Goal: Find contact information: Find contact information

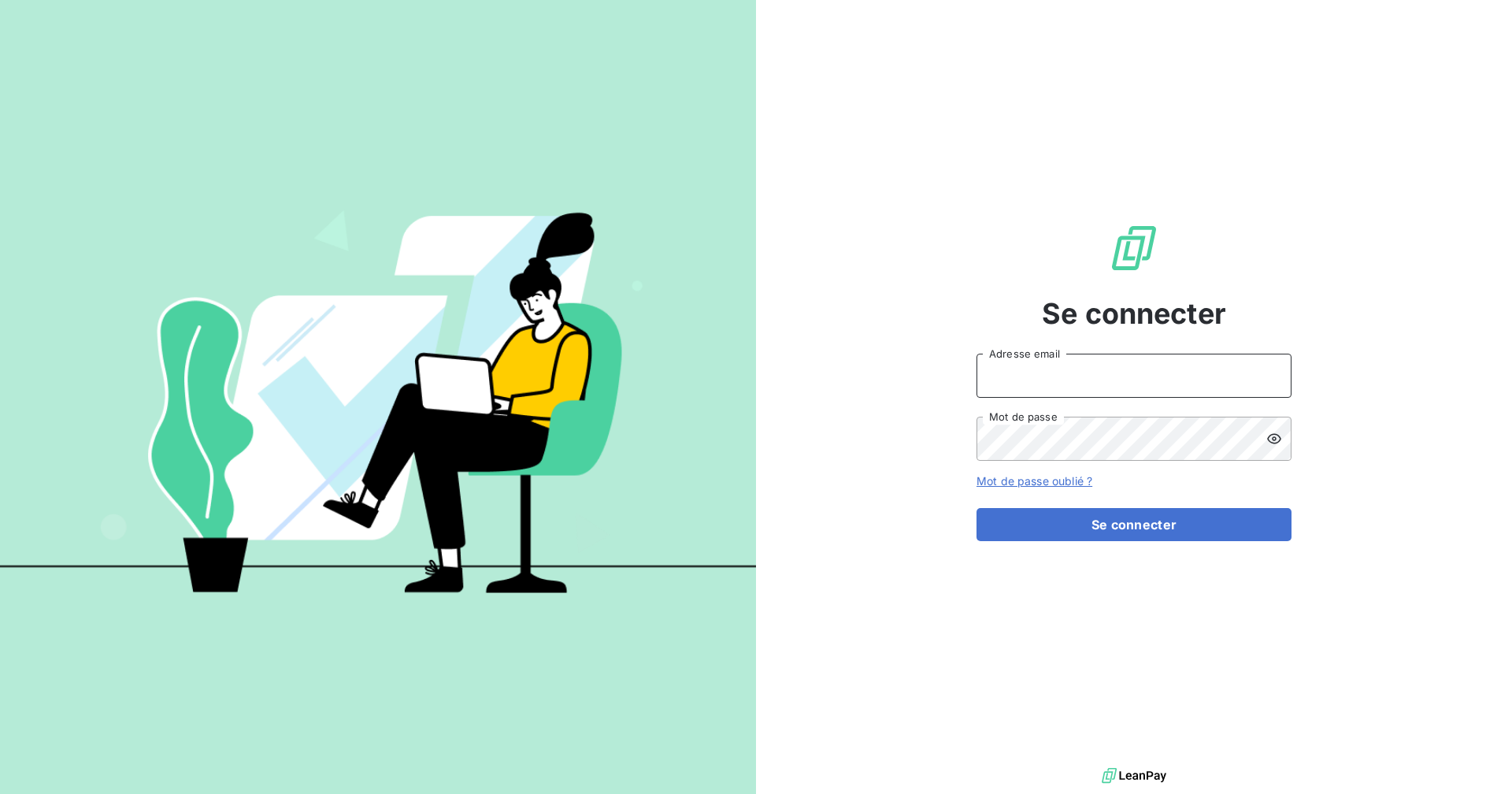
click at [1106, 369] on input "Adresse email" at bounding box center [1134, 376] width 315 height 44
type input "[EMAIL_ADDRESS][DOMAIN_NAME]"
click at [977, 508] on button "Se connecter" at bounding box center [1134, 524] width 315 height 33
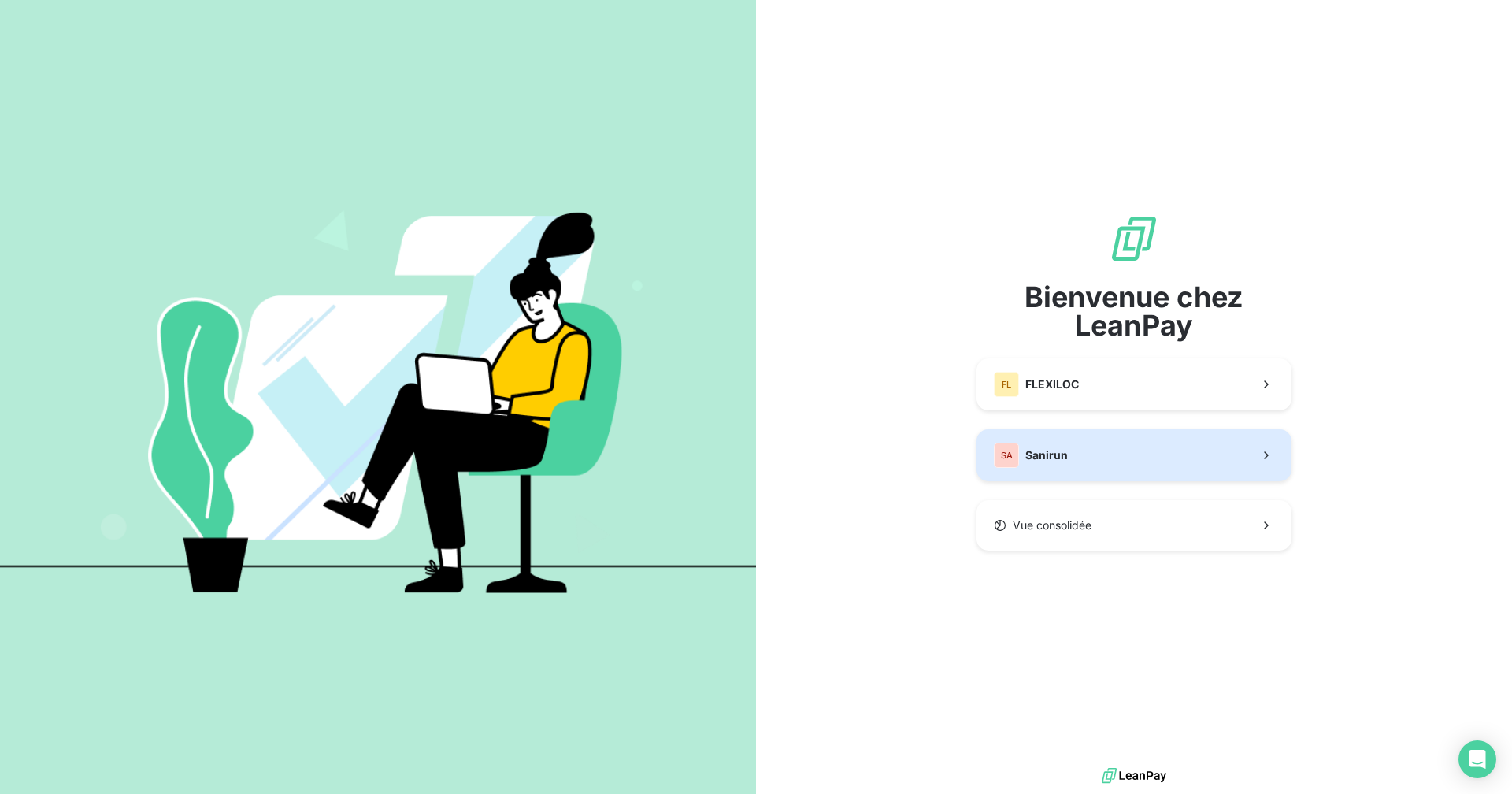
click at [1048, 465] on div "SA Sanirun" at bounding box center [1031, 455] width 74 height 25
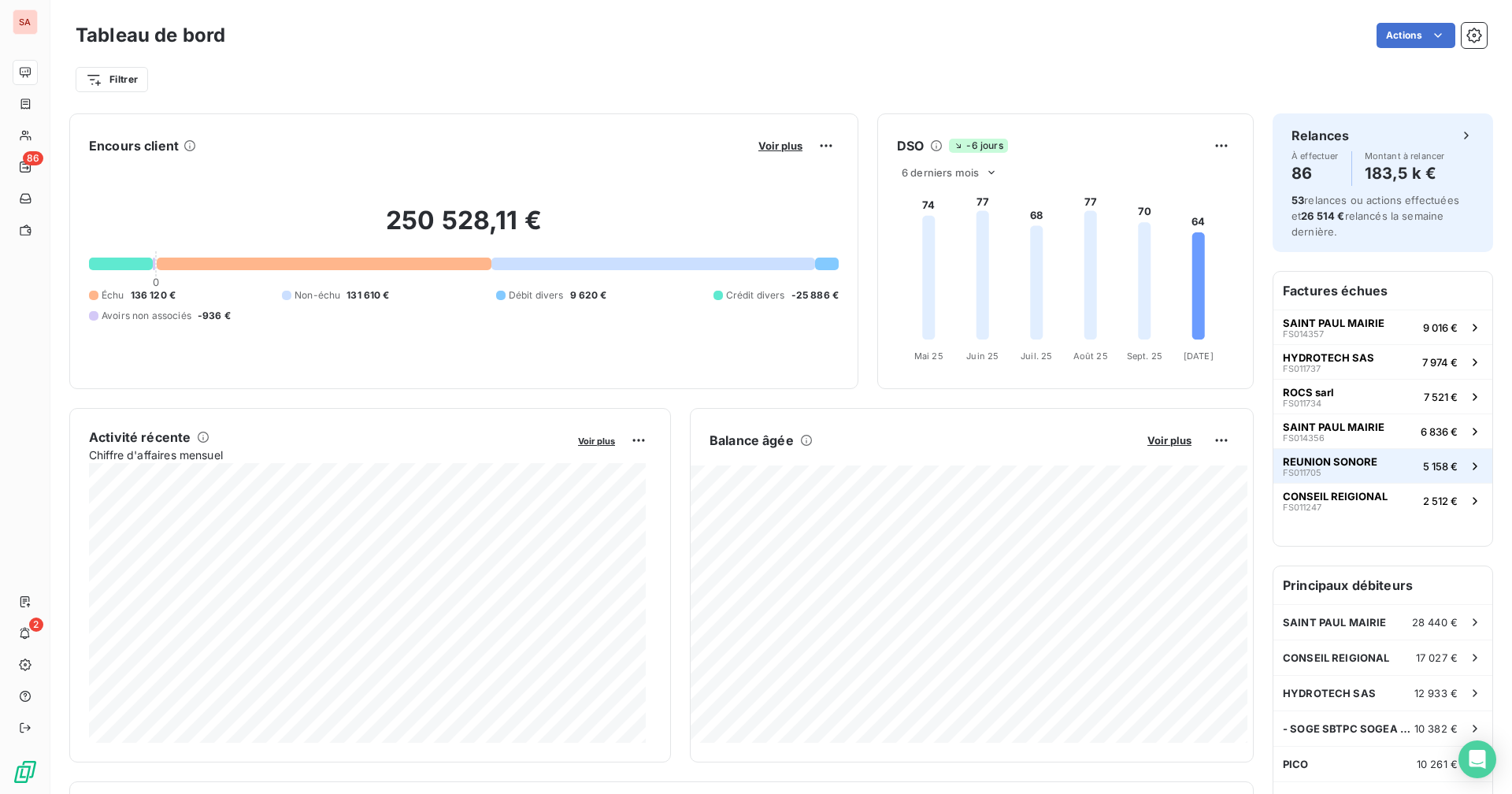
click at [1319, 460] on span "REUNION SONORE" at bounding box center [1330, 462] width 94 height 13
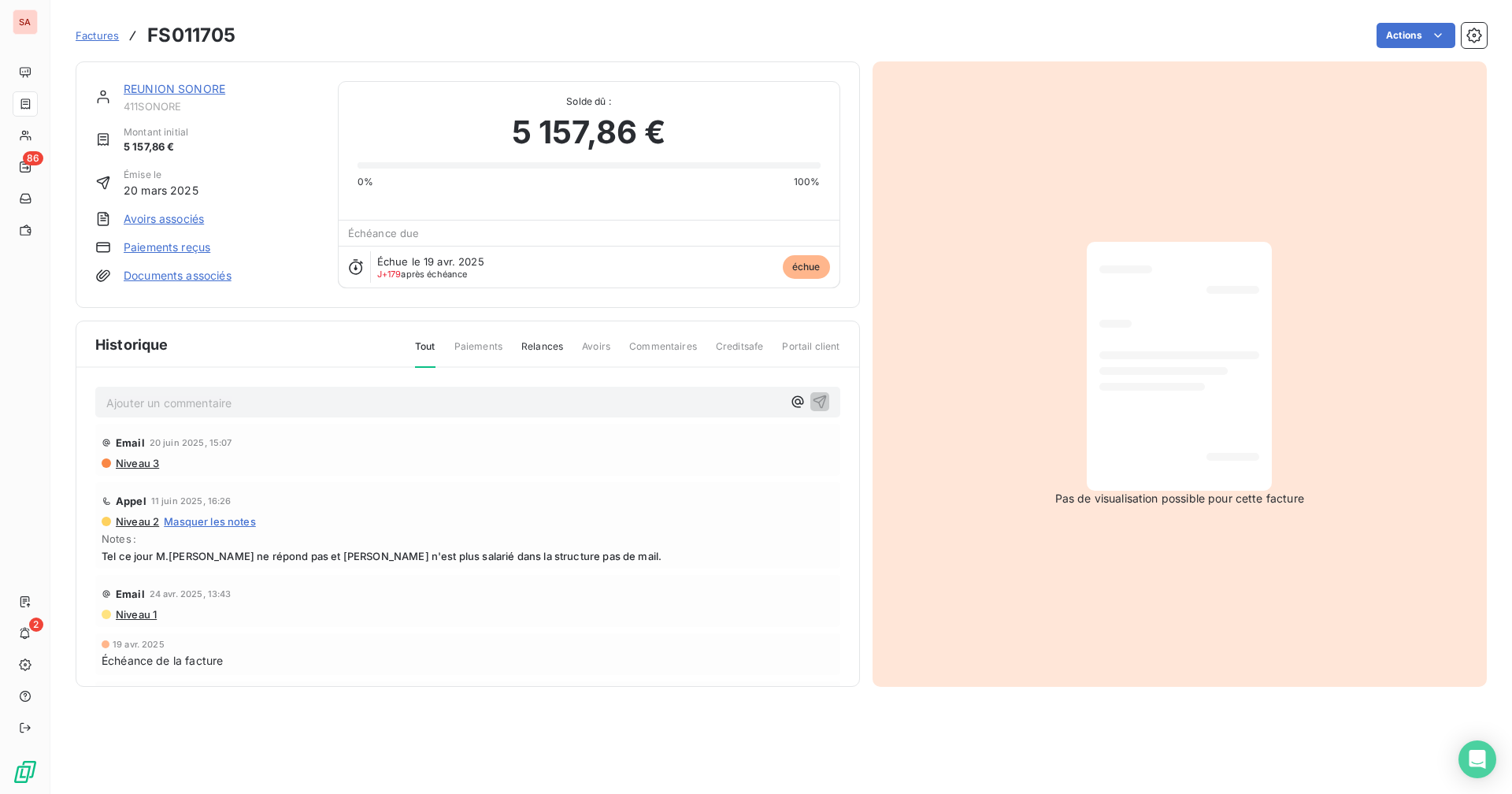
click at [207, 89] on link "REUNION SONORE" at bounding box center [174, 88] width 102 height 14
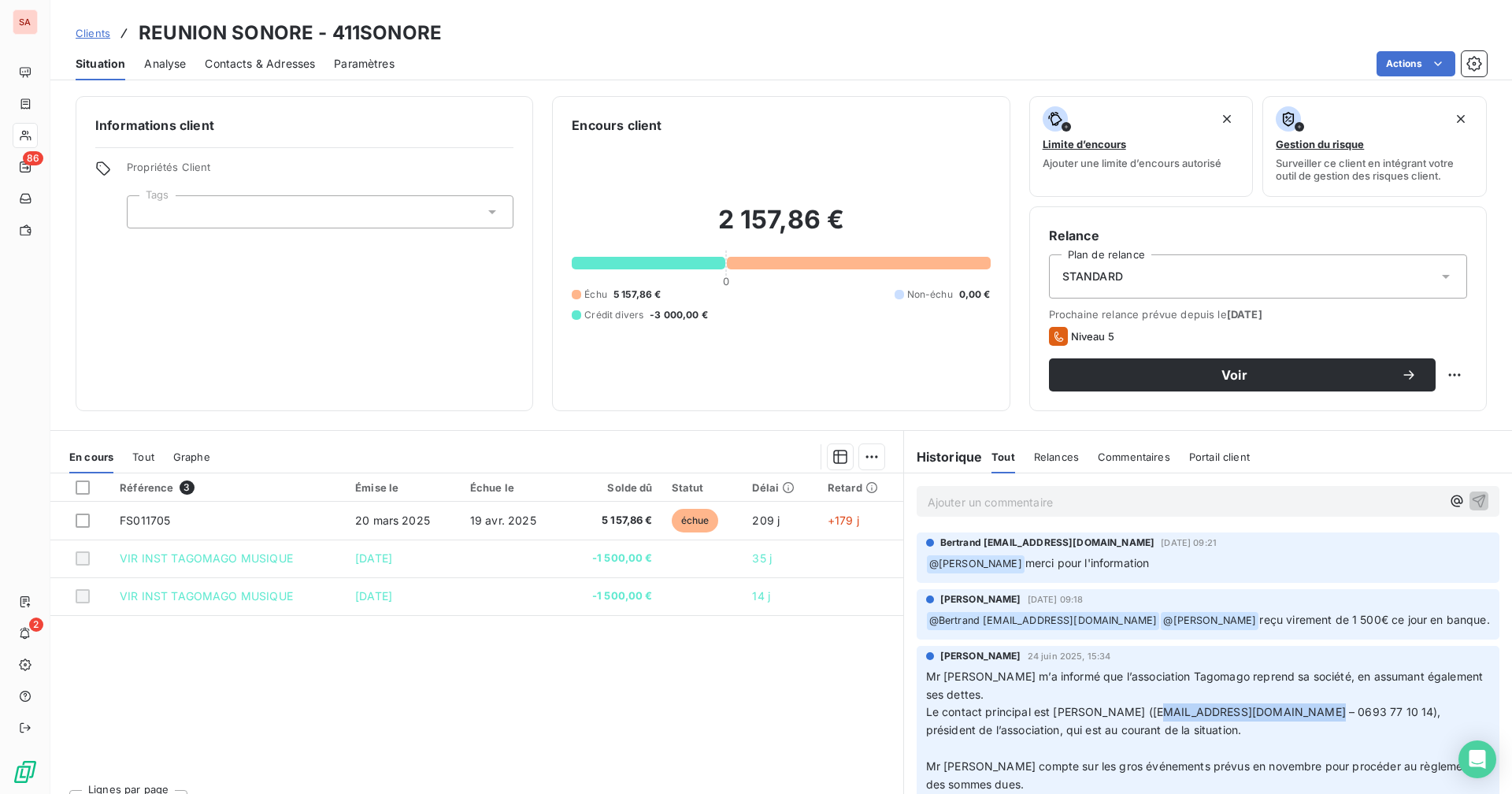
drag, startPoint x: 1309, startPoint y: 730, endPoint x: 1149, endPoint y: 730, distance: 160.0
click at [1149, 730] on span "Le contact principal est [PERSON_NAME] ([EMAIL_ADDRESS][DOMAIN_NAME] – 0693 77 …" at bounding box center [1185, 720] width 518 height 32
copy span "[EMAIL_ADDRESS][DOMAIN_NAME]"
